Goal: Task Accomplishment & Management: Manage account settings

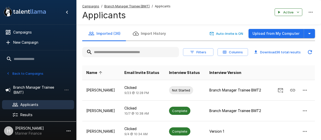
click at [127, 56] on input "text" at bounding box center [130, 51] width 97 height 9
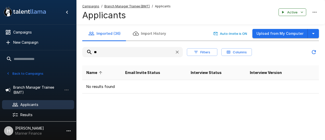
type input "*"
type input "***"
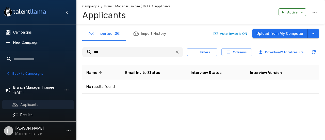
click at [23, 102] on span "Applicants" at bounding box center [45, 104] width 50 height 5
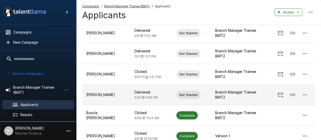
scroll to position [55, 0]
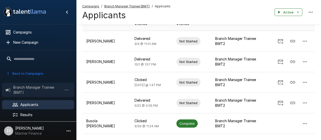
click at [34, 91] on span "Branch Manager Trainee (BMT)" at bounding box center [37, 90] width 49 height 10
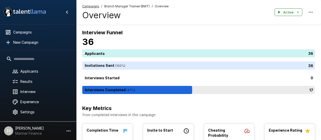
click at [128, 91] on div "17" at bounding box center [199, 90] width 235 height 8
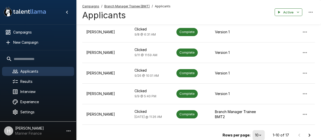
scroll to position [202, 0]
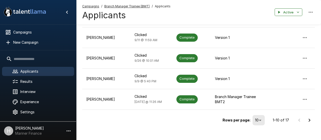
click at [309, 117] on icon "Go to next page" at bounding box center [309, 120] width 6 height 6
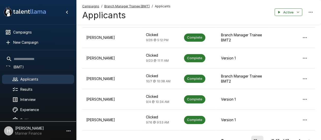
scroll to position [140, 0]
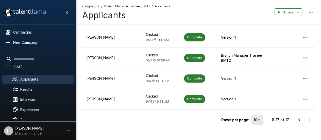
click at [308, 115] on div at bounding box center [304, 120] width 20 height 10
click at [311, 115] on div at bounding box center [304, 120] width 20 height 10
click at [297, 117] on icon "Go to previous page" at bounding box center [299, 120] width 6 height 6
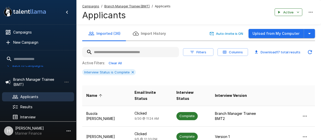
scroll to position [0, 0]
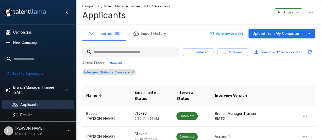
click at [133, 72] on icon at bounding box center [133, 72] width 4 height 4
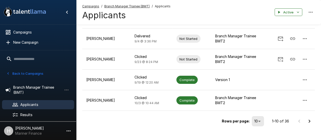
scroll to position [182, 0]
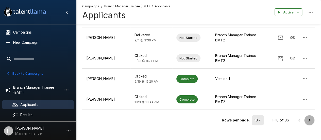
click at [305, 115] on button "Go to next page" at bounding box center [309, 120] width 10 height 10
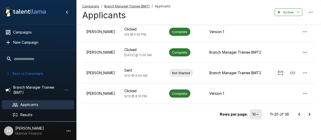
click at [311, 114] on icon "Go to next page" at bounding box center [309, 114] width 6 height 6
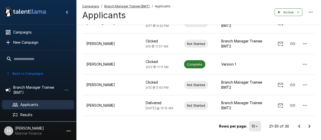
scroll to position [178, 0]
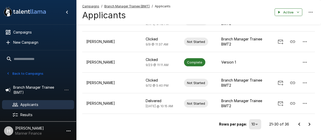
click at [312, 121] on icon "Go to next page" at bounding box center [309, 124] width 6 height 6
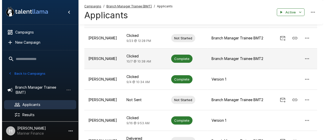
scroll to position [0, 0]
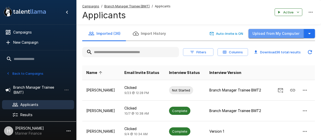
click at [280, 36] on button "Upload from My Computer" at bounding box center [275, 33] width 55 height 9
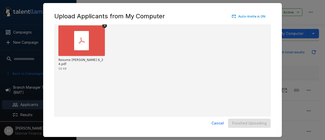
scroll to position [40, 0]
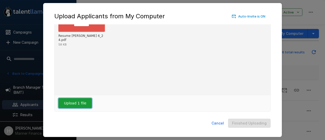
click at [83, 105] on button "Upload 1 file" at bounding box center [74, 103] width 33 height 10
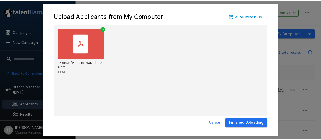
scroll to position [0, 0]
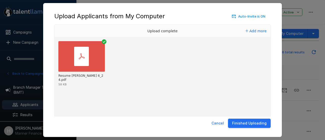
click at [248, 126] on button "Finished Uploading" at bounding box center [249, 122] width 43 height 9
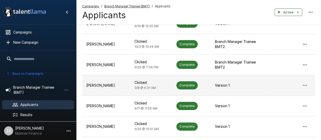
scroll to position [202, 0]
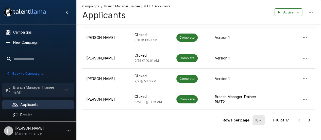
click at [26, 95] on div "Branch Manager Trainee (BMT)" at bounding box center [38, 90] width 72 height 14
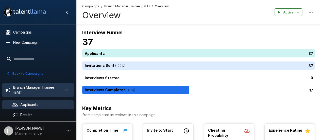
click at [29, 103] on span "Applicants" at bounding box center [45, 104] width 50 height 5
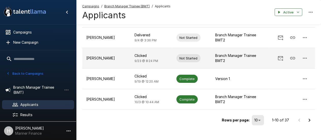
scroll to position [182, 0]
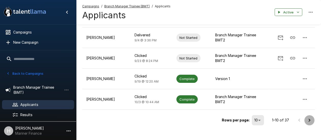
click at [308, 117] on icon "Go to next page" at bounding box center [309, 120] width 6 height 6
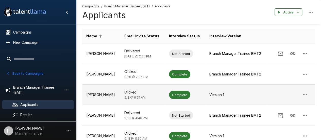
scroll to position [29, 0]
